Goal: Find specific page/section: Find specific page/section

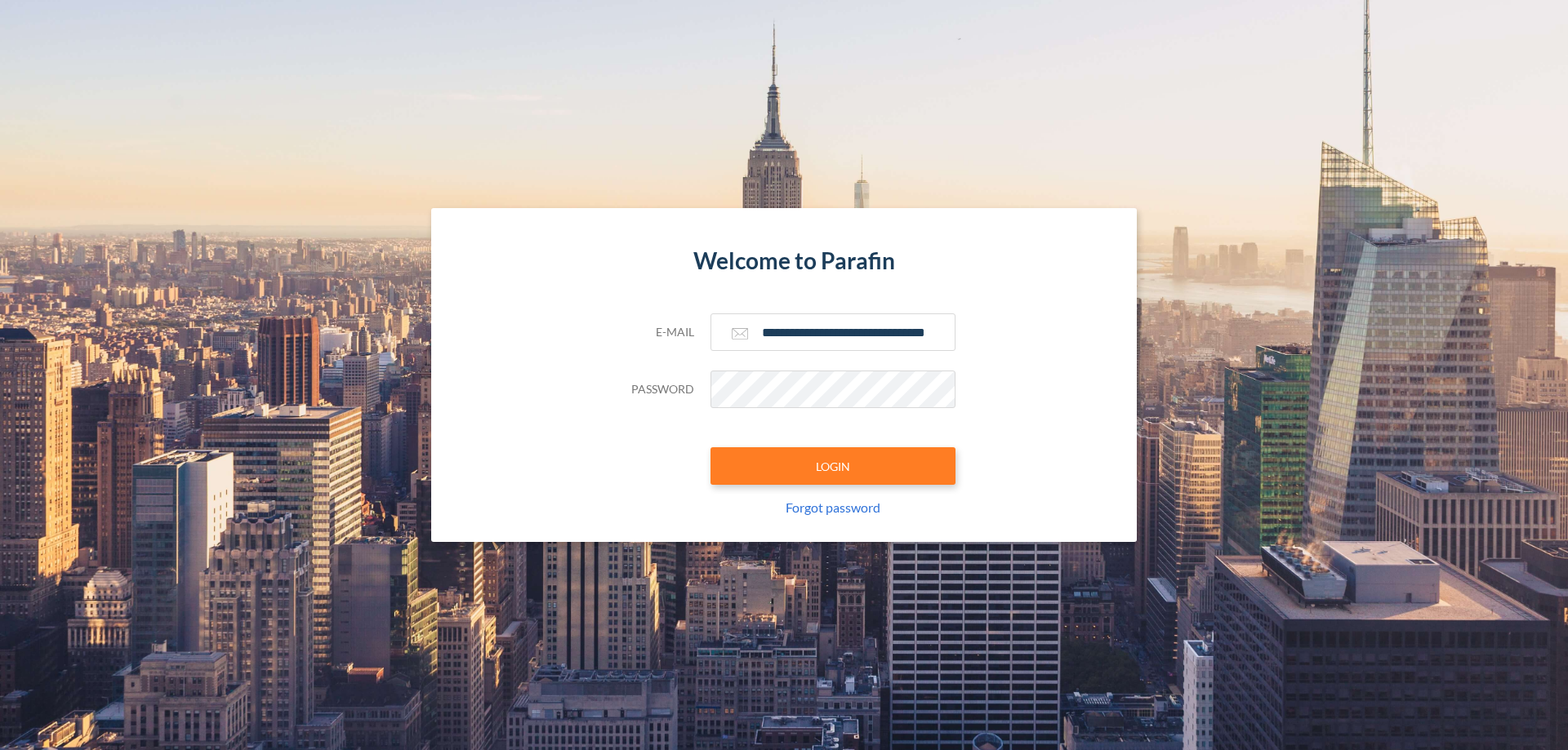
type input "**********"
click at [833, 466] on button "LOGIN" at bounding box center [833, 466] width 245 height 37
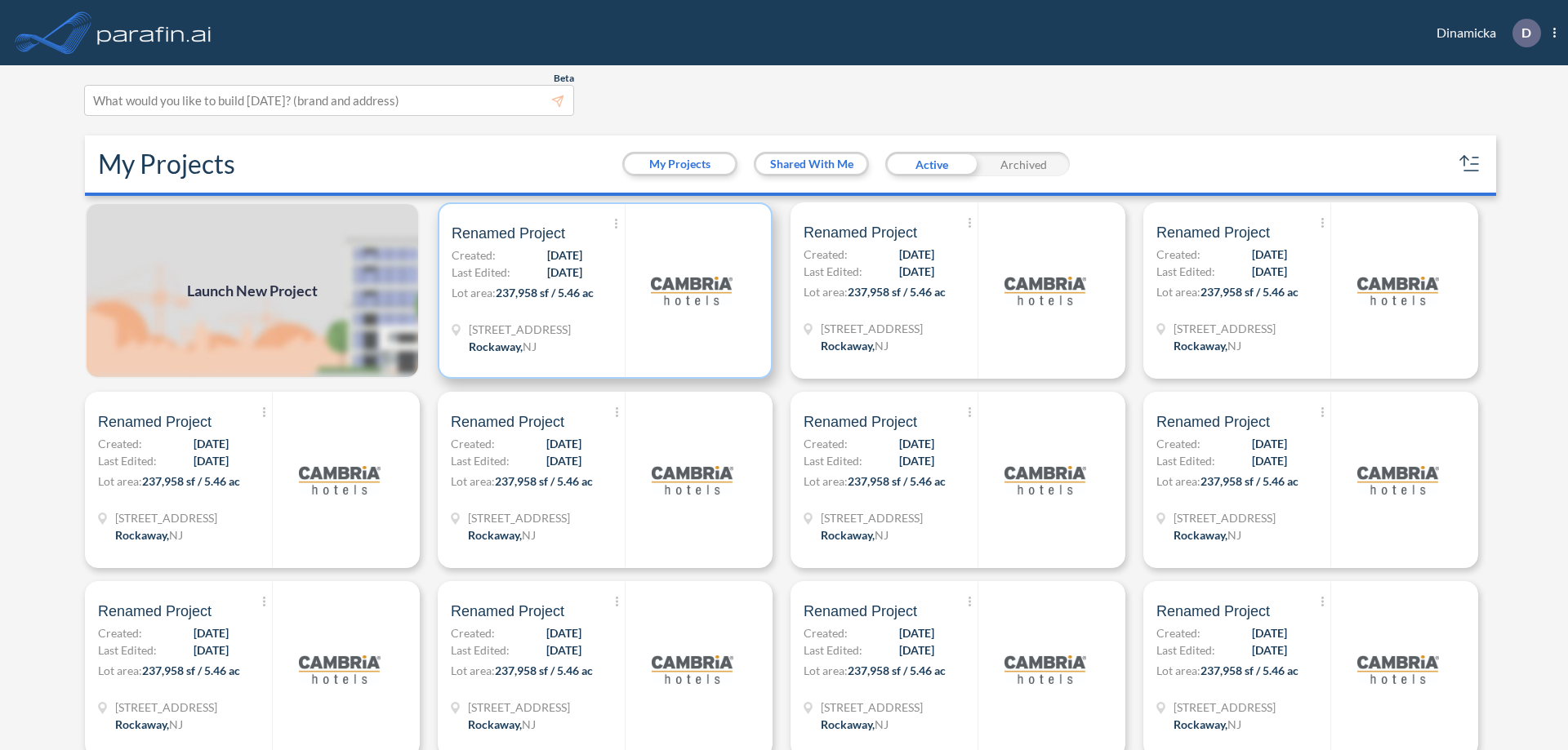
scroll to position [4, 0]
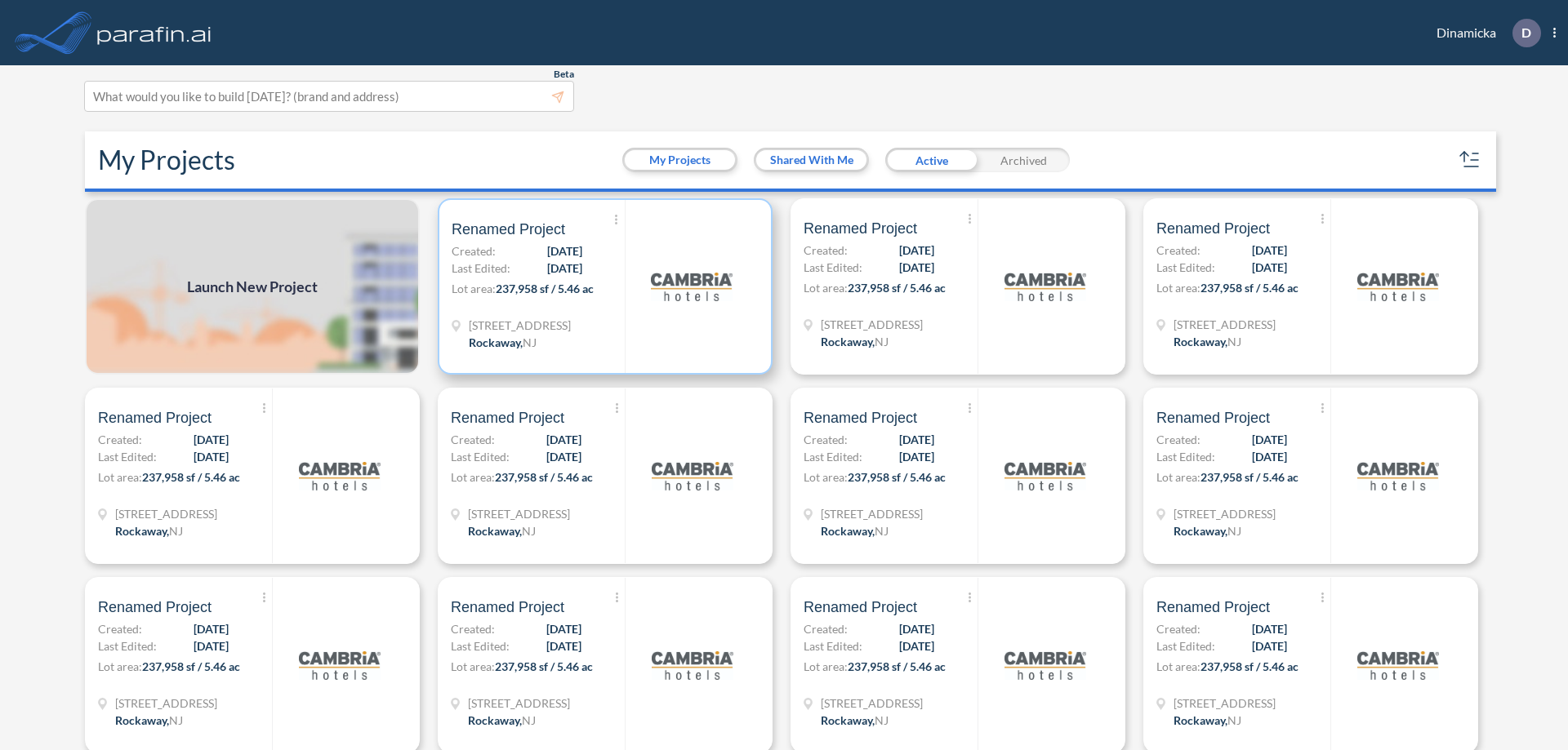
click at [602, 287] on p "Lot area: 237,958 sf / 5.46 ac" at bounding box center [538, 292] width 173 height 24
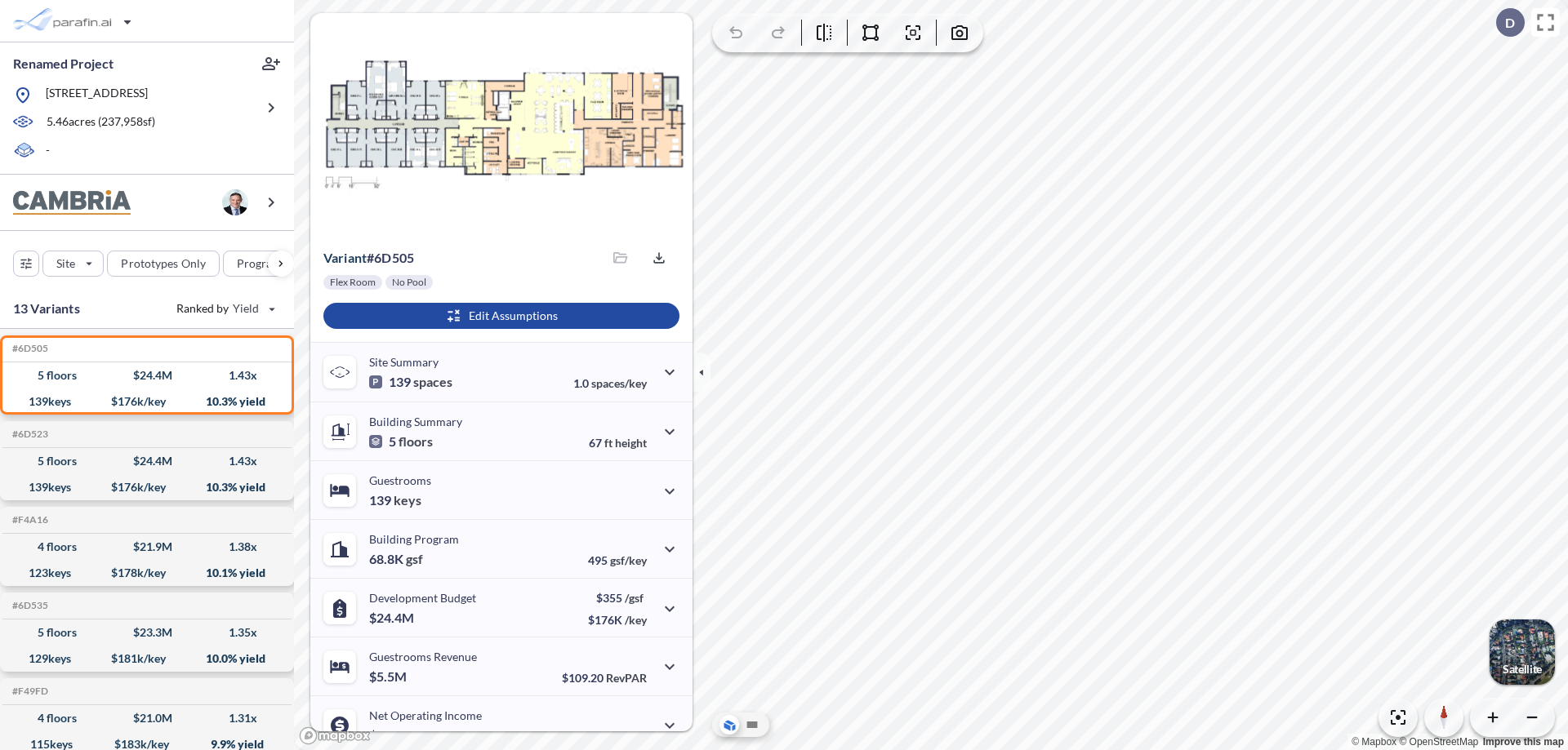
scroll to position [83, 0]
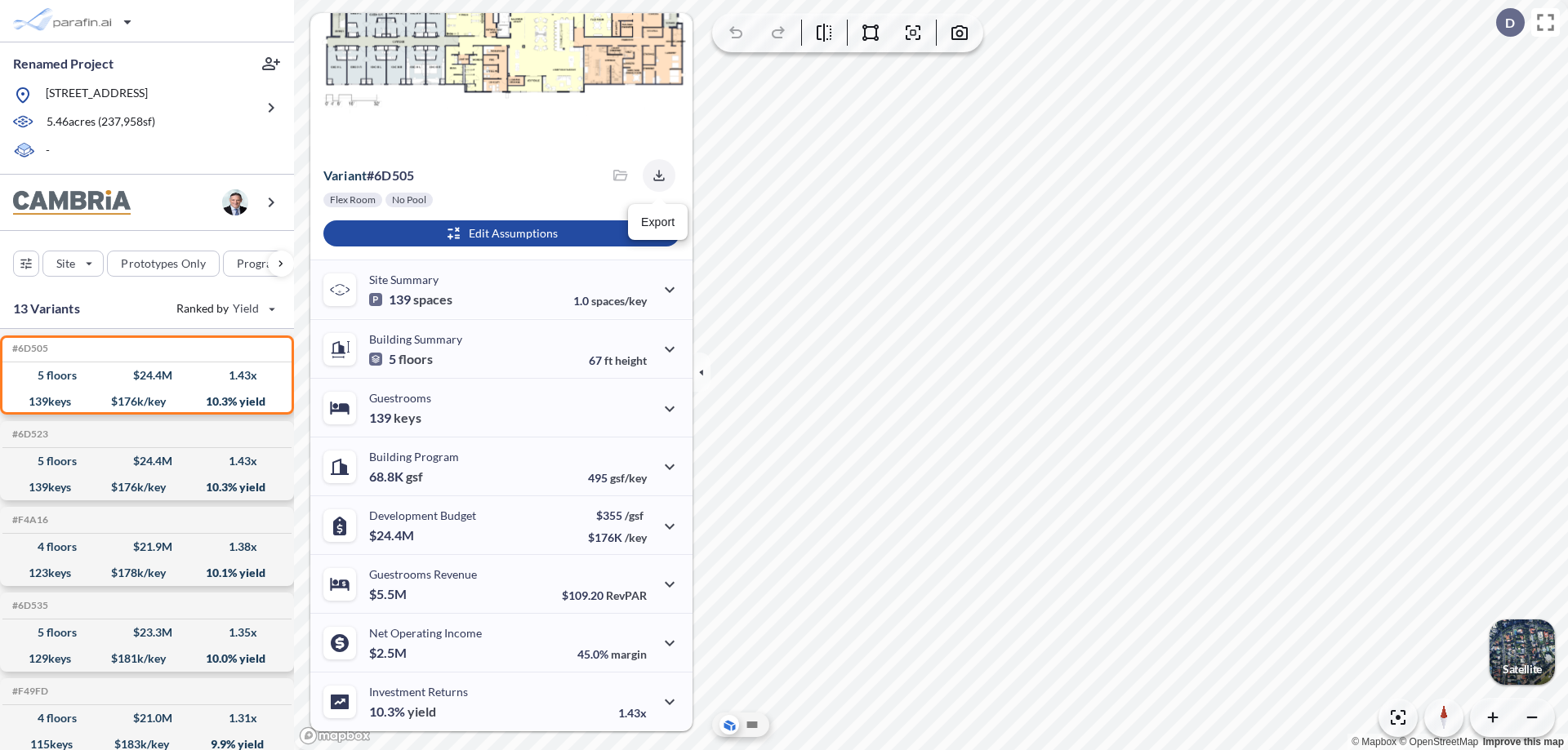
click at [654, 175] on icon "button" at bounding box center [658, 175] width 10 height 10
